Goal: Transaction & Acquisition: Purchase product/service

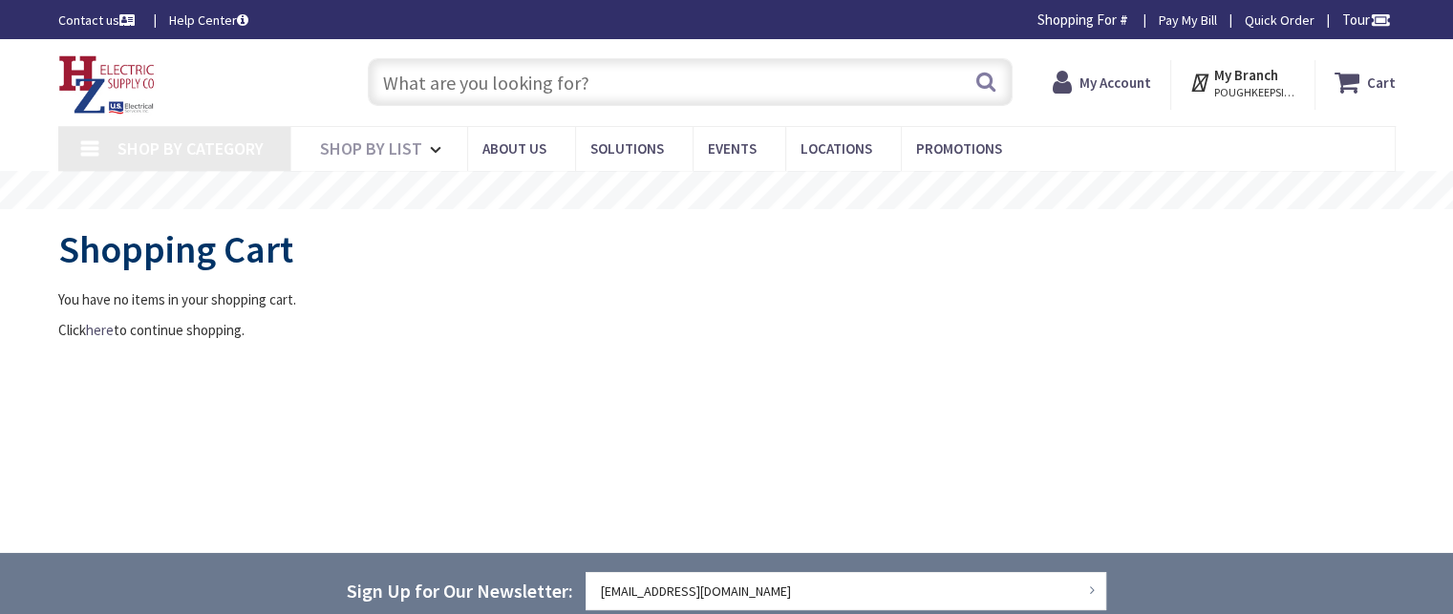
click at [673, 83] on input "text" at bounding box center [690, 82] width 645 height 48
type input "e"
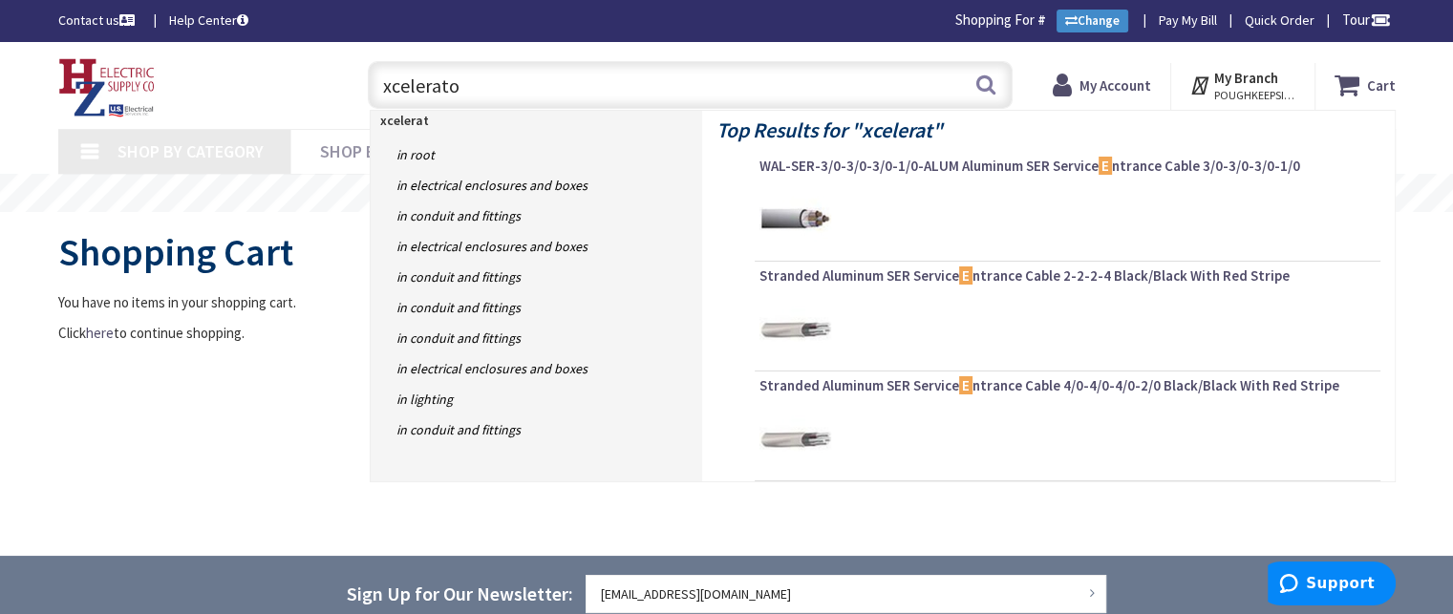
type input "xcelerator"
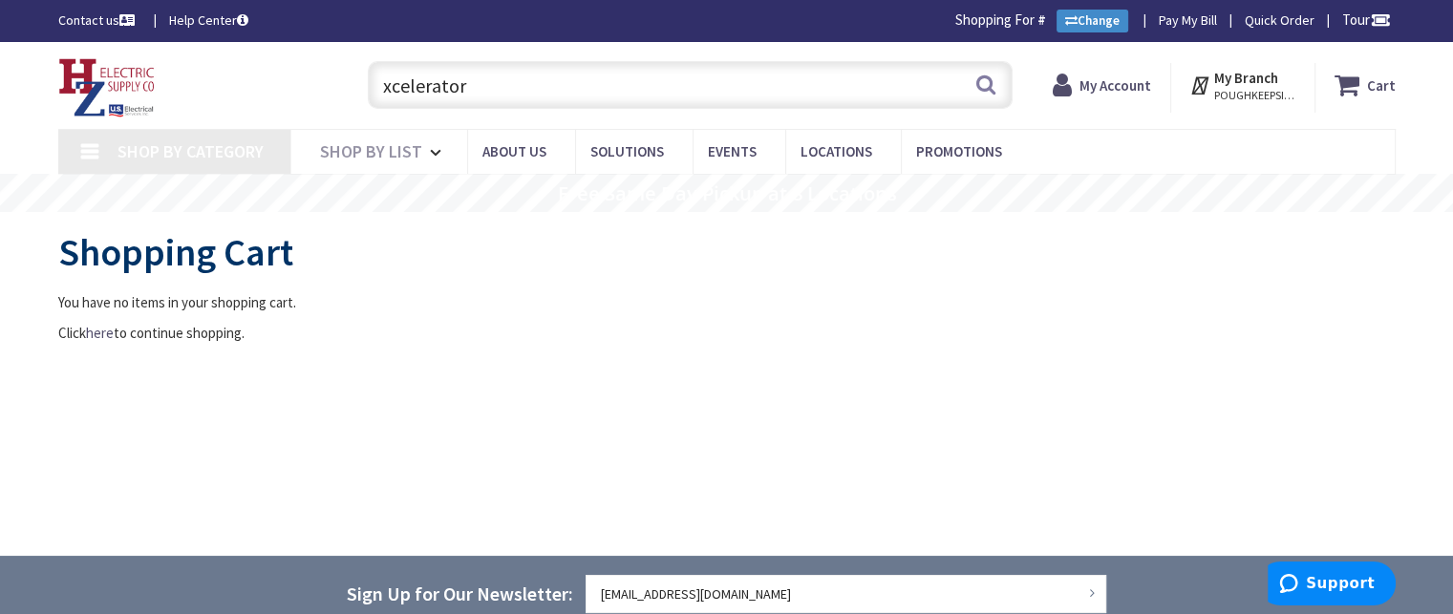
type input "[GEOGRAPHIC_DATA], [GEOGRAPHIC_DATA]"
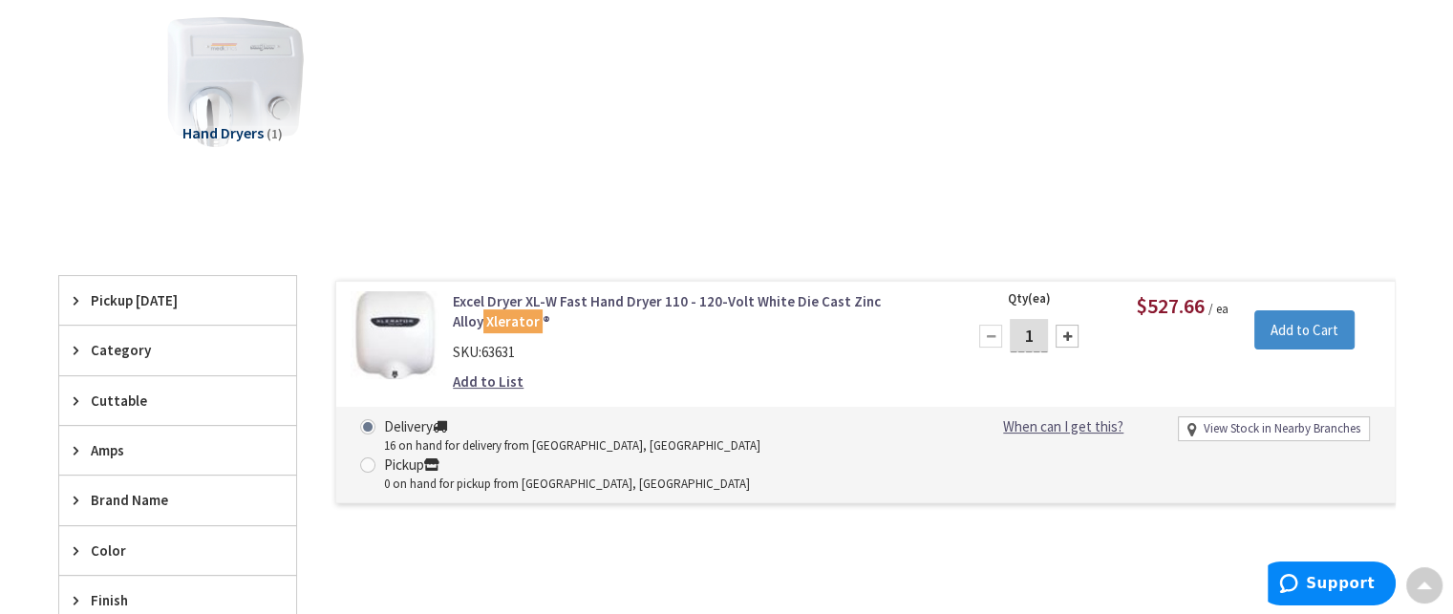
scroll to position [289, 0]
